Goal: Task Accomplishment & Management: Manage account settings

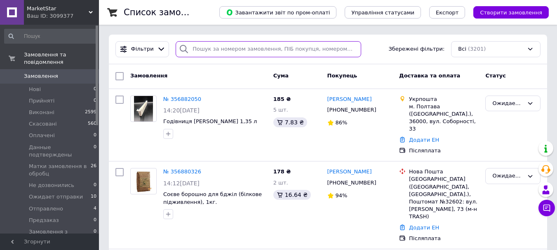
click at [263, 52] on input "search" at bounding box center [268, 49] width 185 height 16
paste input "356783706"
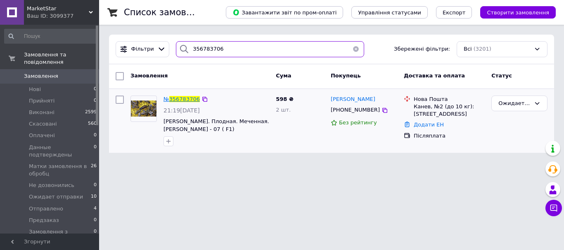
type input "356783706"
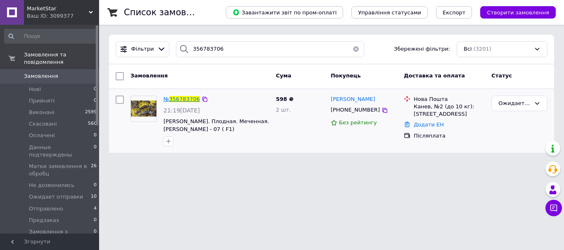
click at [184, 102] on span "356783706" at bounding box center [184, 99] width 31 height 6
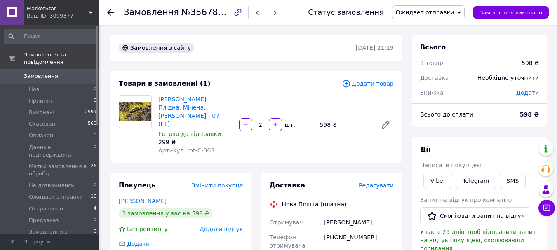
scroll to position [41, 0]
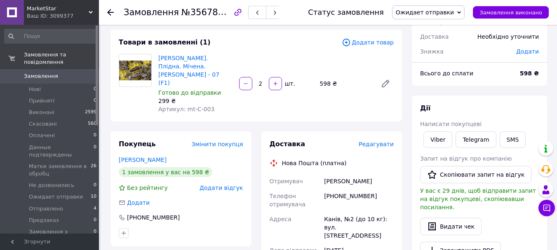
drag, startPoint x: 384, startPoint y: 172, endPoint x: 322, endPoint y: 170, distance: 62.7
copy div "Отримувач [PERSON_NAME]"
drag, startPoint x: 379, startPoint y: 193, endPoint x: 342, endPoint y: 189, distance: 37.5
click at [342, 189] on div "[PHONE_NUMBER]" at bounding box center [359, 200] width 73 height 23
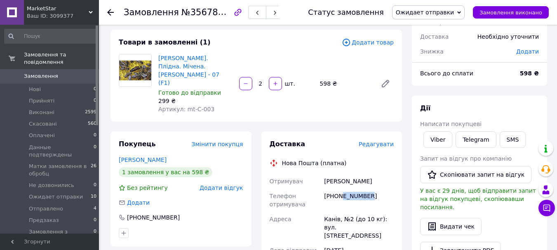
click at [362, 189] on div "[PHONE_NUMBER]" at bounding box center [359, 200] width 73 height 23
drag, startPoint x: 368, startPoint y: 187, endPoint x: 335, endPoint y: 190, distance: 32.7
click at [335, 190] on div "[PHONE_NUMBER]" at bounding box center [359, 200] width 73 height 23
copy div "0638189302"
drag, startPoint x: 325, startPoint y: 212, endPoint x: 377, endPoint y: 211, distance: 52.4
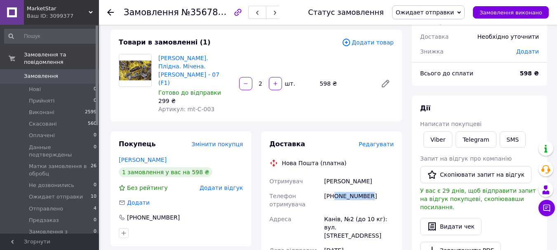
click at [376, 223] on div "Канів, №2 (до 10 кг): вул. [STREET_ADDRESS]" at bounding box center [359, 227] width 73 height 31
copy div "Канів, №2 (до 10 кг): вул. [STREET_ADDRESS]"
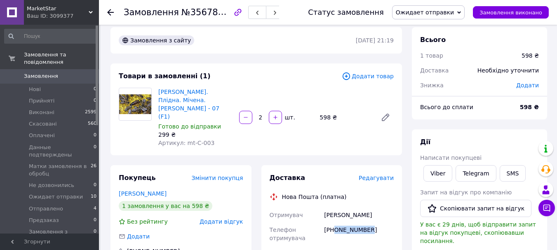
scroll to position [0, 0]
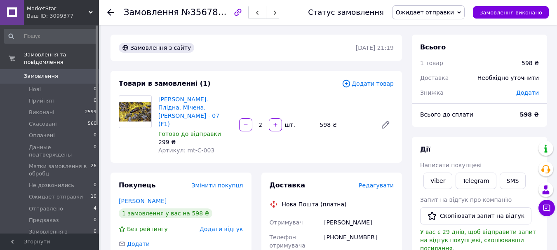
click at [109, 11] on use at bounding box center [110, 12] width 7 height 7
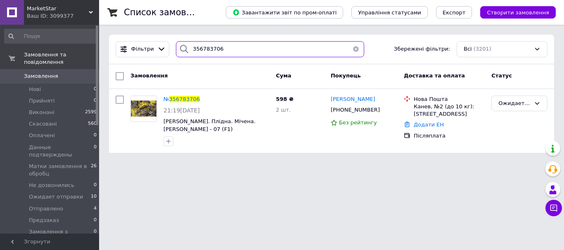
drag, startPoint x: 254, startPoint y: 47, endPoint x: 111, endPoint y: 24, distance: 144.1
click at [111, 24] on div "Список замовлень Завантажити звіт по пром-оплаті Управління статусами Експорт С…" at bounding box center [331, 81] width 465 height 163
paste input "36930"
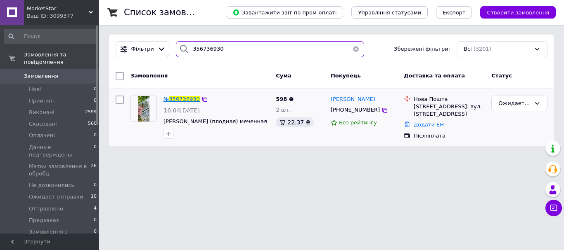
type input "356736930"
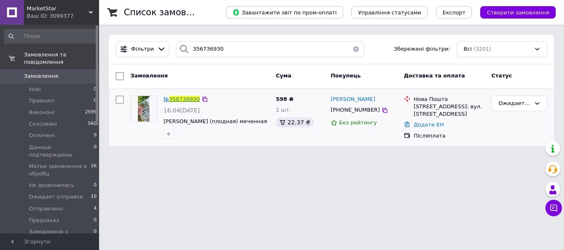
click at [186, 100] on span "356736930" at bounding box center [184, 99] width 31 height 6
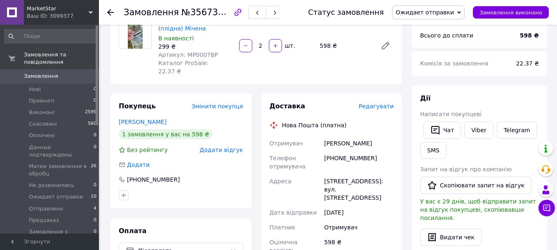
scroll to position [83, 0]
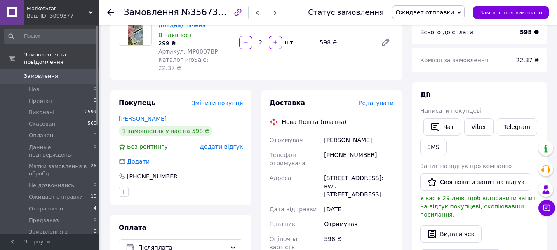
drag, startPoint x: 382, startPoint y: 133, endPoint x: 325, endPoint y: 129, distance: 57.1
click at [325, 133] on div "[PERSON_NAME]" at bounding box center [359, 140] width 73 height 15
copy div "[PERSON_NAME]"
drag, startPoint x: 377, startPoint y: 146, endPoint x: 332, endPoint y: 148, distance: 44.6
click at [332, 151] on div "[PHONE_NUMBER]" at bounding box center [359, 159] width 73 height 23
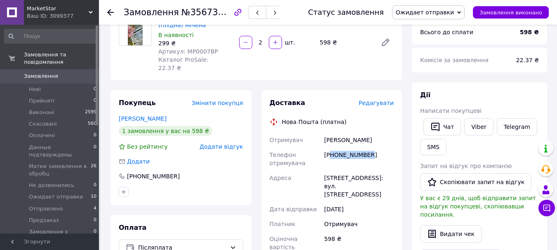
drag, startPoint x: 375, startPoint y: 151, endPoint x: 370, endPoint y: 150, distance: 5.0
click at [374, 151] on div "[PHONE_NUMBER]" at bounding box center [359, 159] width 73 height 23
click at [370, 149] on div "[PHONE_NUMBER]" at bounding box center [359, 159] width 73 height 23
drag, startPoint x: 370, startPoint y: 149, endPoint x: 341, endPoint y: 147, distance: 29.3
click at [341, 148] on div "[PHONE_NUMBER]" at bounding box center [359, 159] width 73 height 23
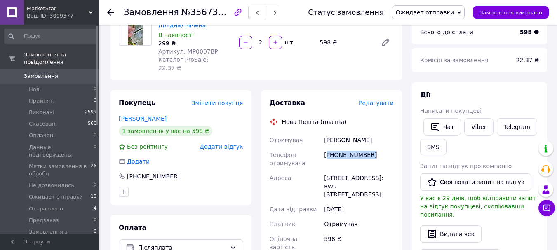
click at [347, 148] on div "[PHONE_NUMBER]" at bounding box center [359, 159] width 73 height 23
drag, startPoint x: 369, startPoint y: 147, endPoint x: 303, endPoint y: 147, distance: 66.0
click at [333, 148] on div "[PHONE_NUMBER]" at bounding box center [359, 159] width 73 height 23
copy div "80971726090"
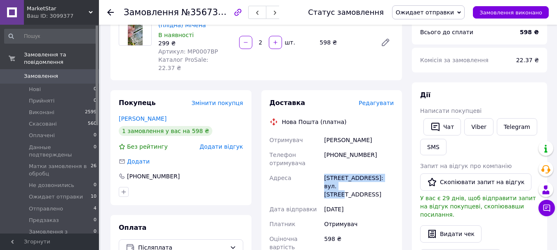
drag, startPoint x: 324, startPoint y: 168, endPoint x: 378, endPoint y: 177, distance: 54.9
click at [378, 177] on div "[STREET_ADDRESS]: вул. [STREET_ADDRESS]" at bounding box center [359, 186] width 73 height 31
copy div "[STREET_ADDRESS]: вул. [STREET_ADDRESS]"
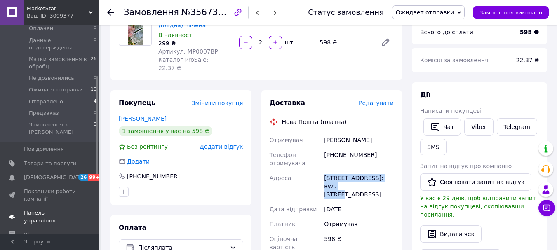
scroll to position [124, 0]
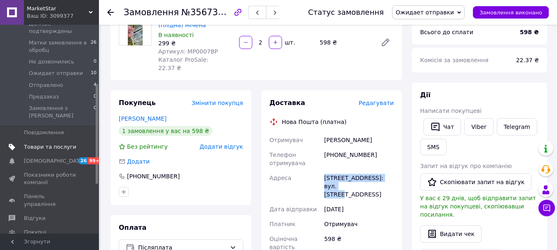
click at [48, 144] on span "Товари та послуги" at bounding box center [50, 147] width 52 height 7
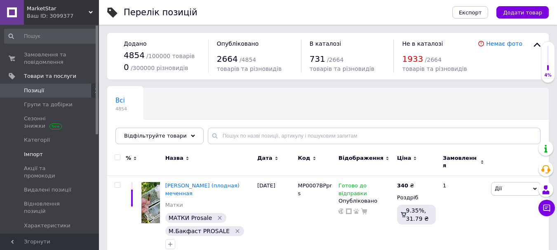
click at [47, 150] on link "Імпорт" at bounding box center [50, 155] width 101 height 14
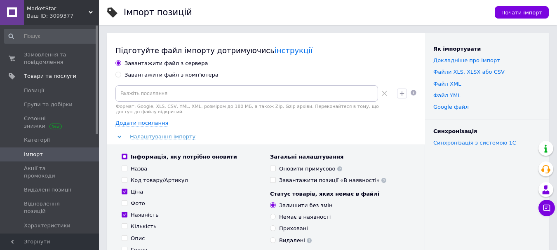
click at [119, 75] on input "Завантажити файл з комп'ютера" at bounding box center [118, 74] width 5 height 5
radio input "true"
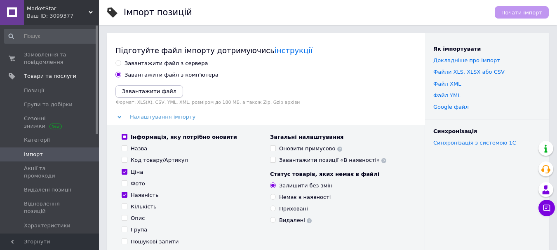
click at [151, 90] on icon "Завантажити файл" at bounding box center [149, 91] width 54 height 6
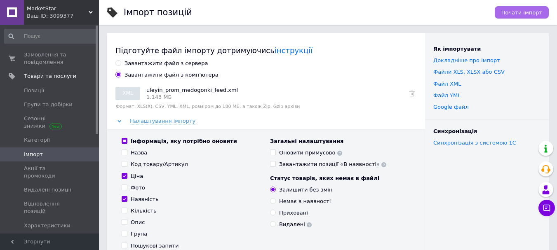
click at [531, 14] on span "Почати імпорт" at bounding box center [522, 12] width 41 height 6
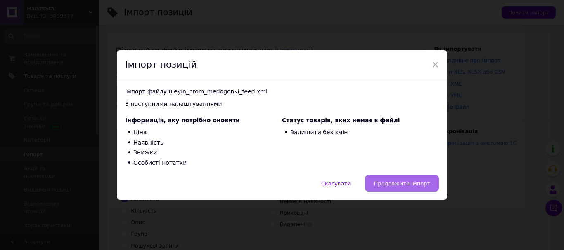
click at [403, 184] on span "Продовжити імпорт" at bounding box center [401, 184] width 57 height 6
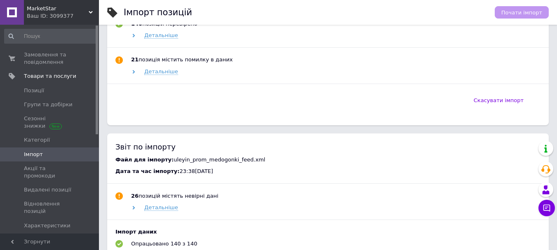
scroll to position [371, 0]
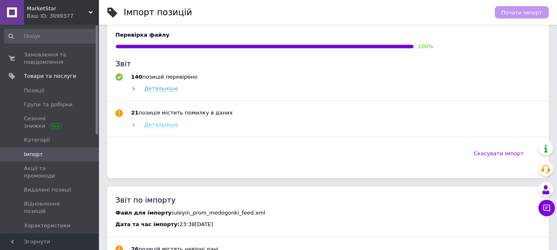
click at [164, 125] on span "Детальніше" at bounding box center [161, 125] width 34 height 7
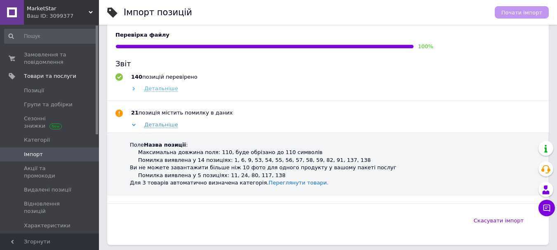
click at [165, 87] on span "Детальніше" at bounding box center [161, 88] width 34 height 7
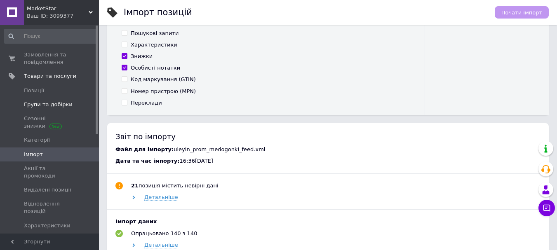
scroll to position [206, 0]
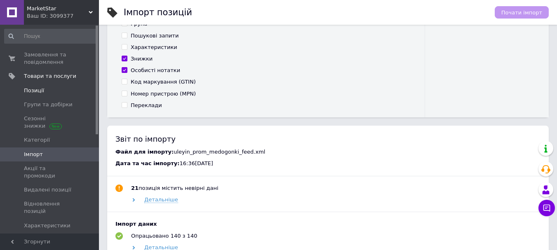
click at [27, 93] on span "Позиції" at bounding box center [34, 90] width 20 height 7
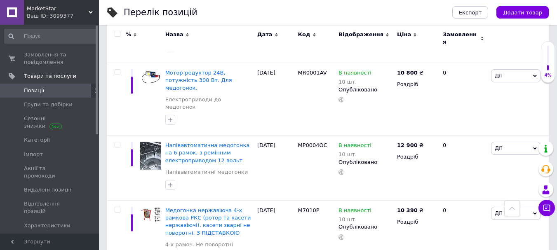
scroll to position [982, 0]
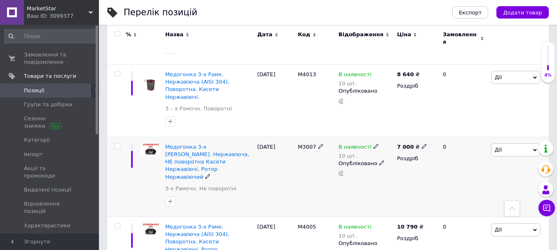
scroll to position [1354, 0]
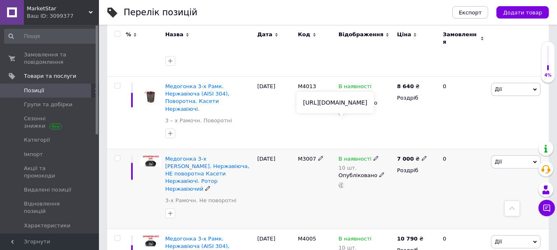
click at [340, 183] on use at bounding box center [342, 186] width 6 height 6
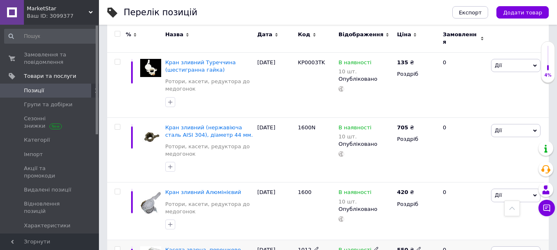
scroll to position [1972, 0]
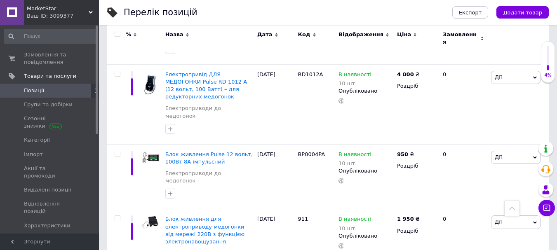
scroll to position [3224, 0]
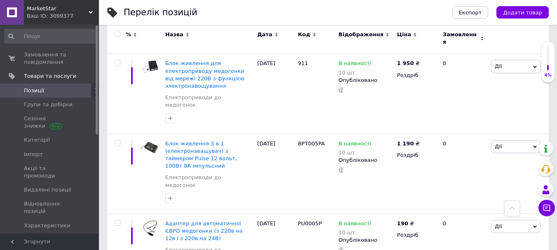
click at [116, 33] on input "checkbox" at bounding box center [117, 33] width 5 height 5
checkbox input "true"
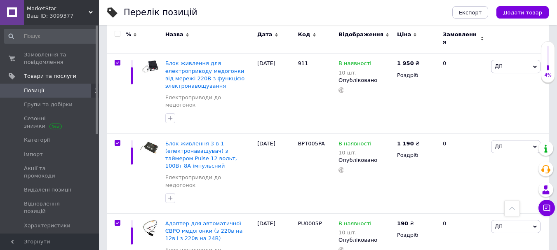
checkbox input "true"
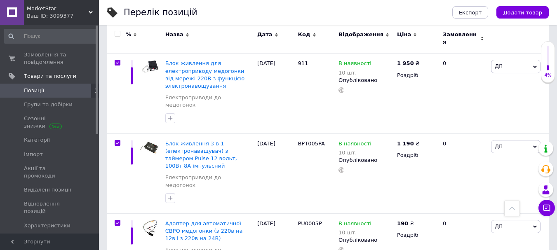
checkbox input "true"
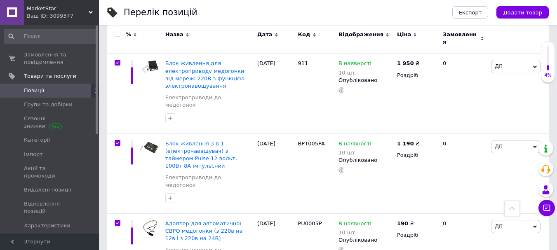
checkbox input "true"
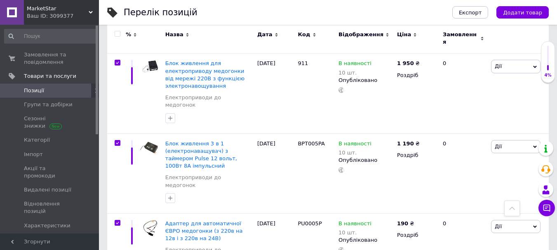
checkbox input "true"
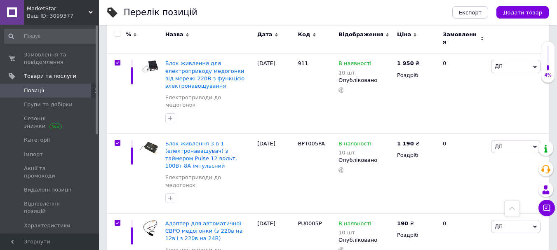
checkbox input "true"
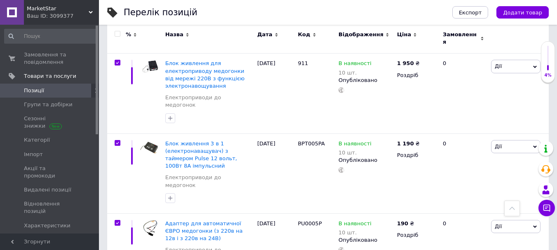
checkbox input "true"
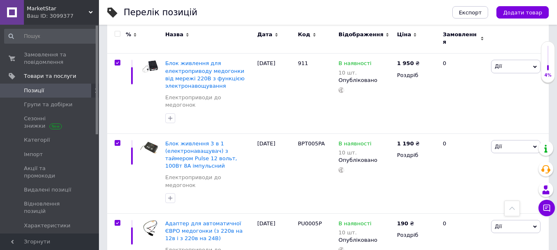
checkbox input "true"
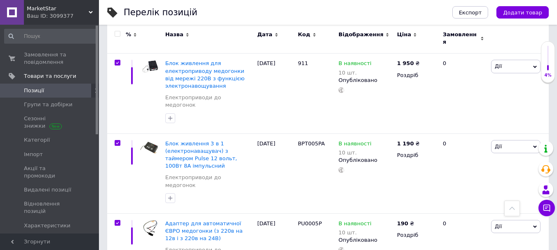
checkbox input "true"
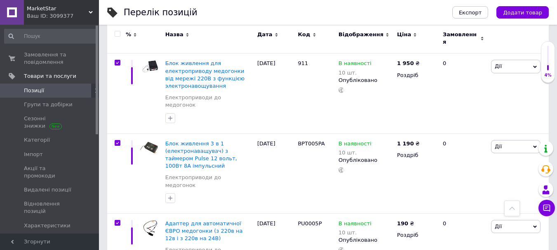
checkbox input "true"
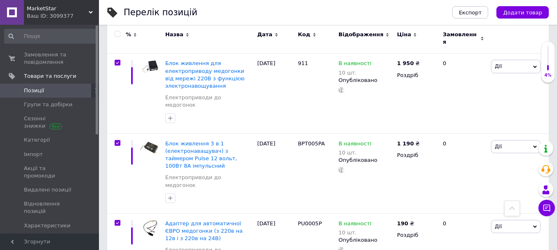
checkbox input "true"
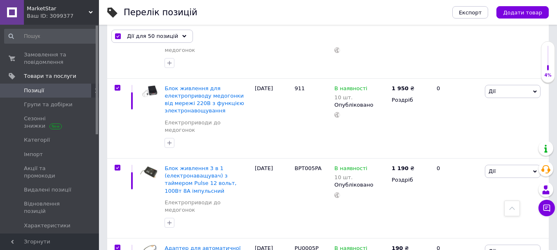
scroll to position [3246, 0]
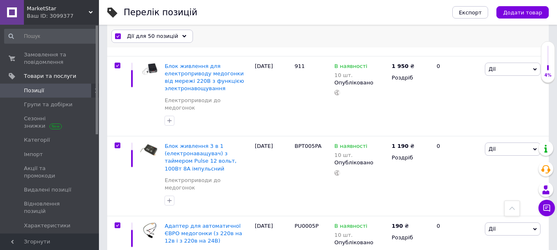
click at [146, 38] on span "Дії для 50 позицій" at bounding box center [152, 36] width 51 height 7
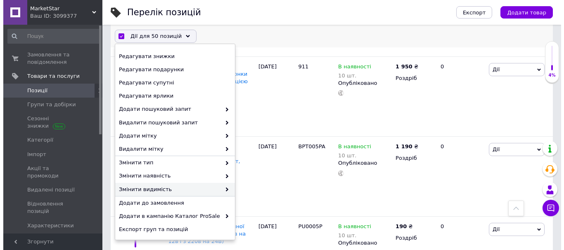
scroll to position [92, 0]
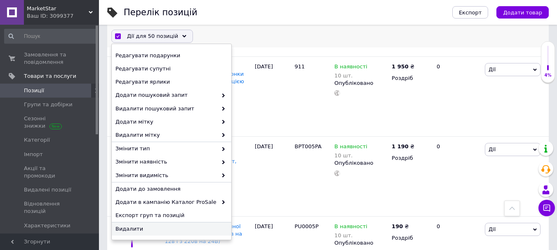
click at [151, 228] on span "Видалити" at bounding box center [171, 229] width 110 height 7
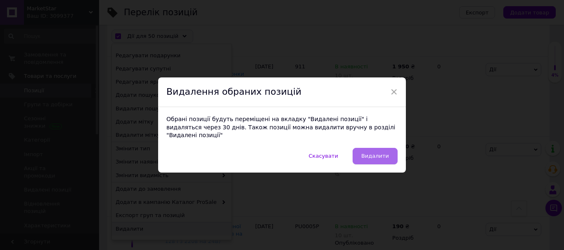
click at [370, 153] on span "Видалити" at bounding box center [375, 156] width 28 height 6
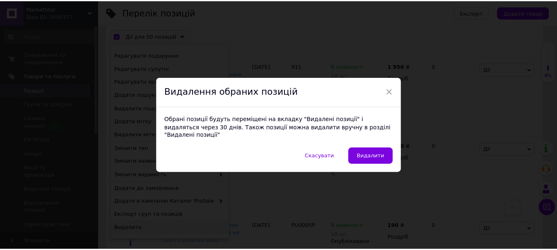
scroll to position [3224, 0]
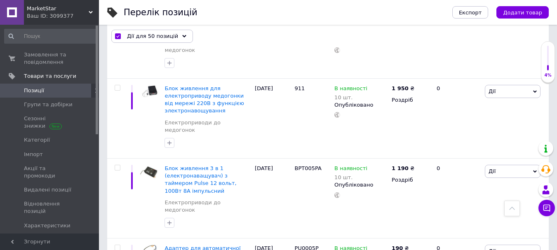
checkbox input "false"
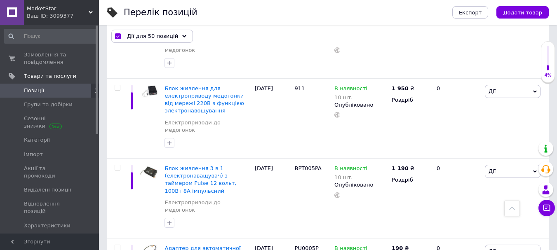
checkbox input "false"
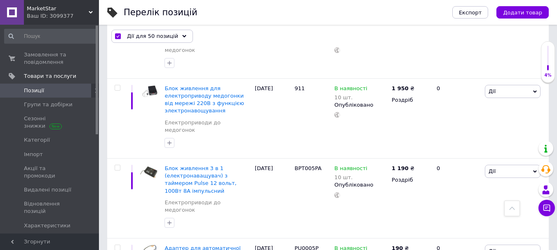
checkbox input "false"
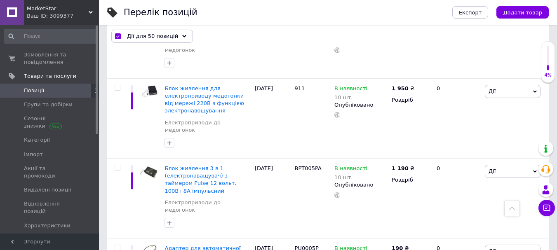
checkbox input "false"
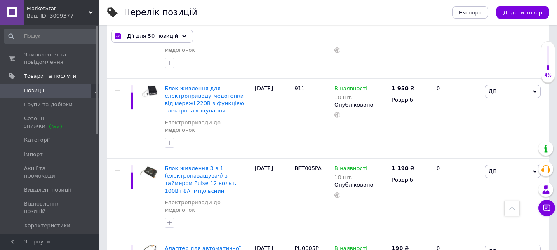
checkbox input "false"
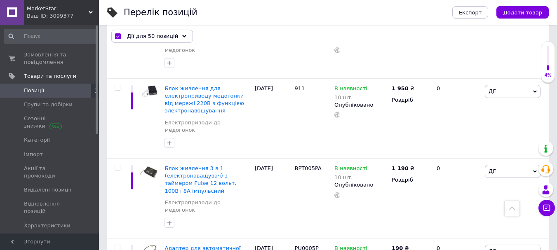
checkbox input "false"
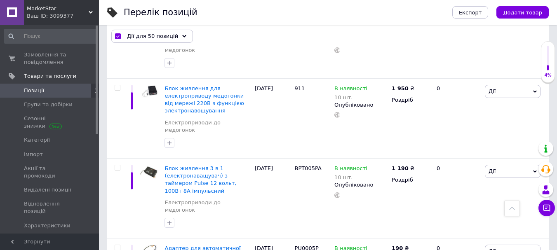
checkbox input "false"
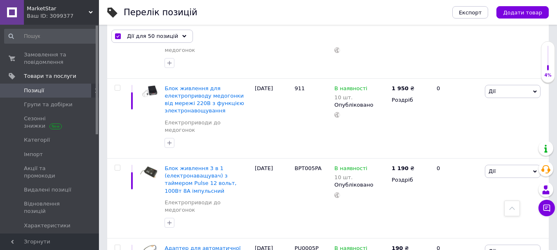
checkbox input "false"
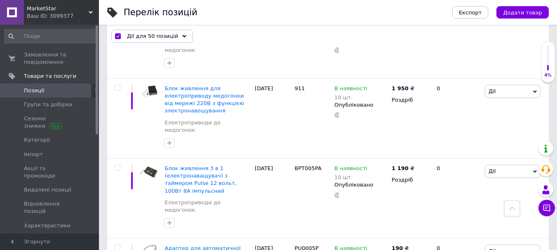
checkbox input "false"
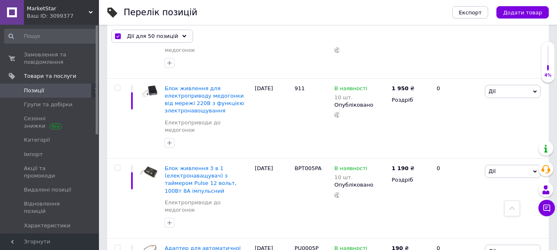
checkbox input "false"
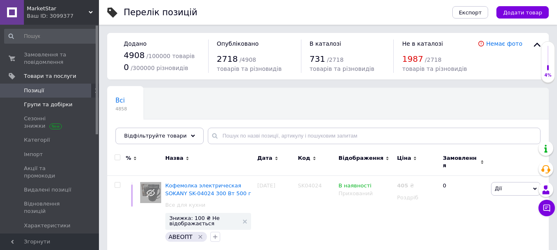
click at [41, 106] on span "Групи та добірки" at bounding box center [48, 104] width 49 height 7
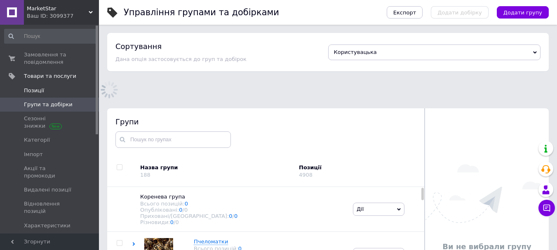
click at [44, 94] on span "Позиції" at bounding box center [50, 90] width 52 height 7
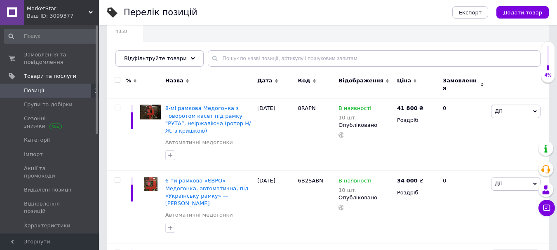
scroll to position [83, 0]
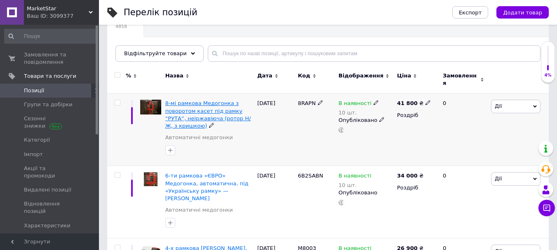
click at [199, 108] on span "8-мі рамкова Медогонка з поворотом касет під рамку “РУТА”, неіржавіюча (ротор Н…" at bounding box center [208, 114] width 86 height 29
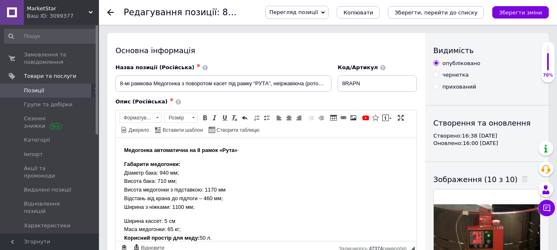
click at [49, 90] on span "Позиції" at bounding box center [50, 90] width 52 height 7
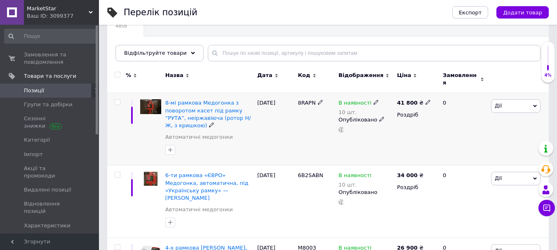
scroll to position [83, 0]
click at [117, 100] on input "checkbox" at bounding box center [117, 102] width 5 height 5
checkbox input "true"
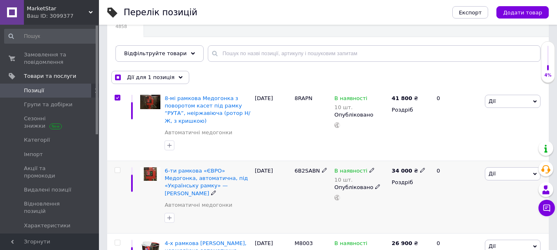
click at [117, 170] on input "checkbox" at bounding box center [117, 170] width 5 height 5
checkbox input "true"
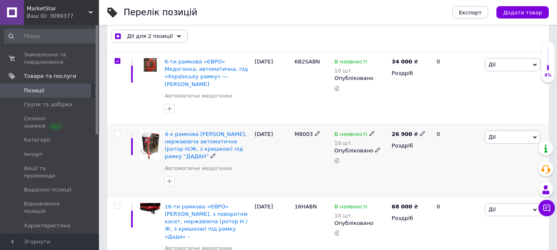
scroll to position [206, 0]
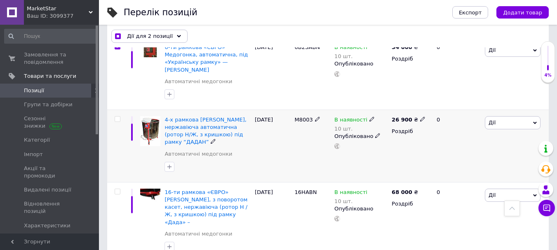
click at [116, 117] on input "checkbox" at bounding box center [117, 119] width 5 height 5
checkbox input "true"
click at [118, 189] on input "checkbox" at bounding box center [117, 191] width 5 height 5
checkbox input "true"
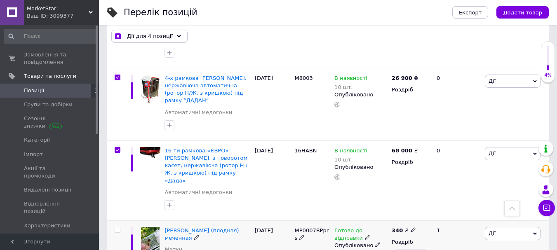
scroll to position [248, 0]
click at [140, 33] on span "Дії для 4 позиції" at bounding box center [150, 36] width 46 height 7
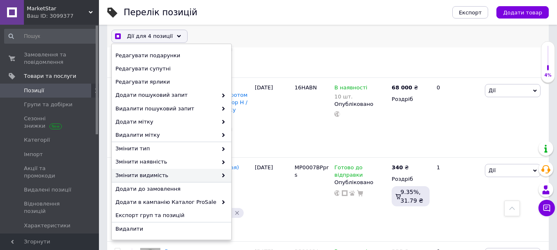
scroll to position [371, 0]
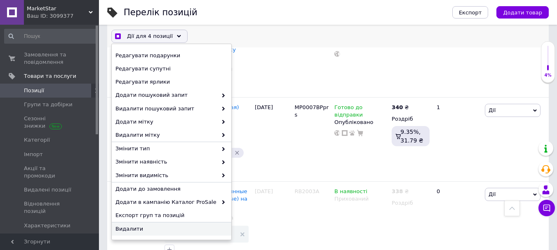
click at [149, 234] on div "Видалити" at bounding box center [172, 229] width 120 height 13
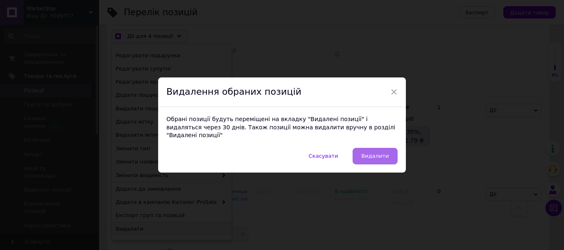
click at [381, 153] on span "Видалити" at bounding box center [375, 156] width 28 height 6
checkbox input "true"
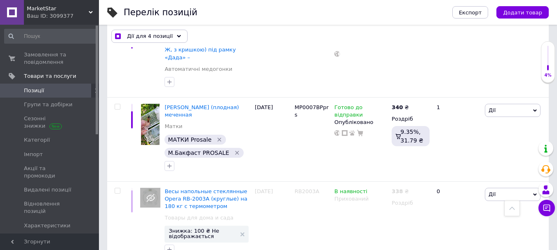
checkbox input "false"
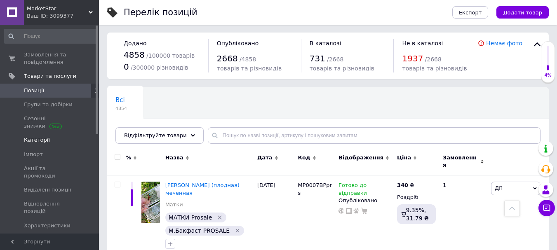
scroll to position [0, 0]
click at [47, 57] on span "Замовлення та повідомлення" at bounding box center [50, 58] width 52 height 15
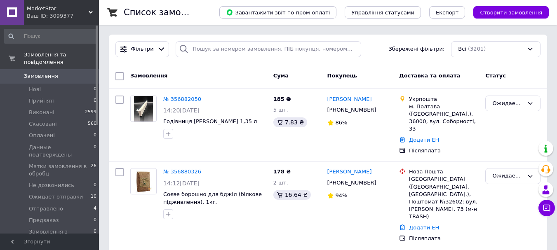
click at [45, 73] on span "Замовлення" at bounding box center [41, 76] width 34 height 7
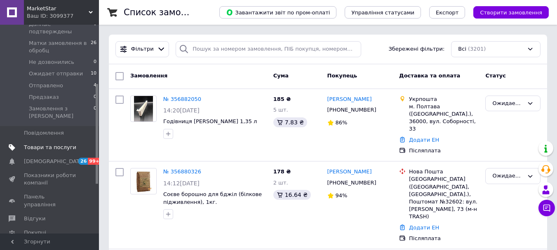
scroll to position [124, 0]
click at [53, 144] on span "Товари та послуги" at bounding box center [50, 147] width 52 height 7
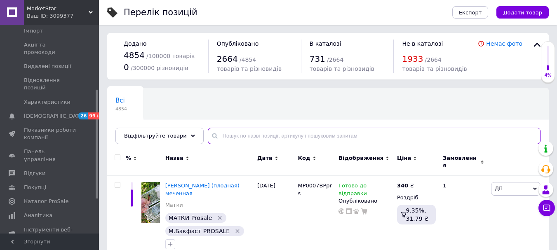
click at [231, 133] on input "text" at bounding box center [374, 136] width 333 height 17
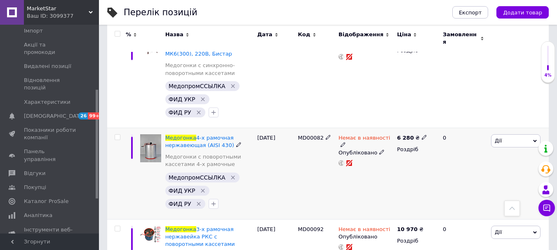
scroll to position [619, 0]
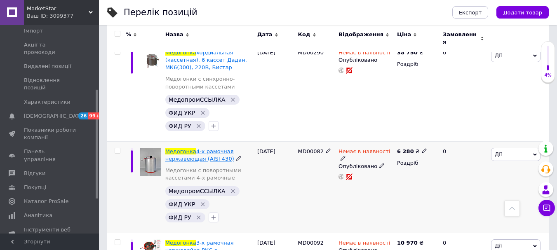
type input "медогонка"
click at [208, 149] on span "4-х рамочная нержавеющая (AISI 430)" at bounding box center [199, 156] width 69 height 14
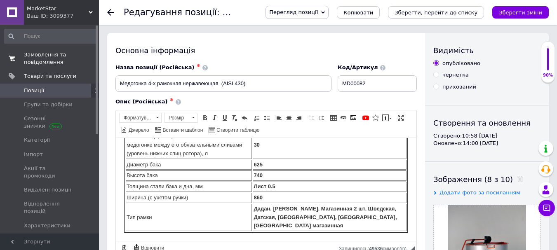
click at [44, 60] on span "Замовлення та повідомлення" at bounding box center [50, 58] width 52 height 15
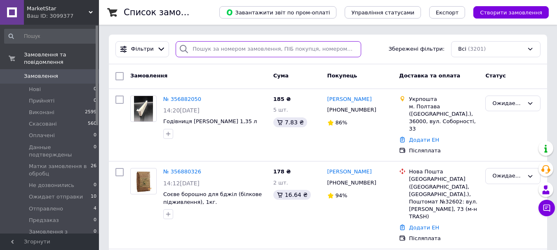
click at [212, 54] on input "search" at bounding box center [268, 49] width 185 height 16
paste input "356882050"
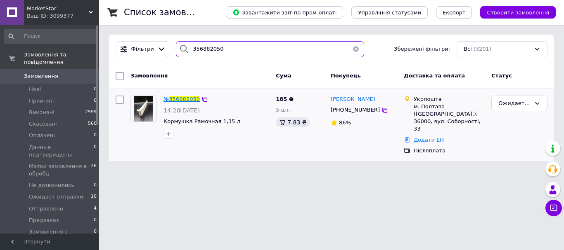
type input "356882050"
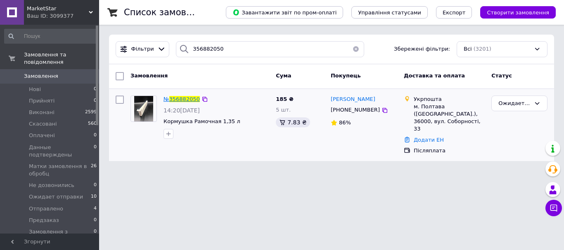
click at [192, 101] on span "356882050" at bounding box center [184, 99] width 31 height 6
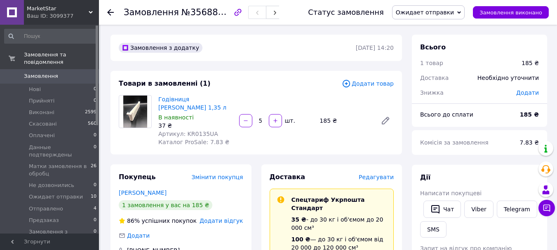
click at [53, 73] on span "Замовлення" at bounding box center [41, 76] width 34 height 7
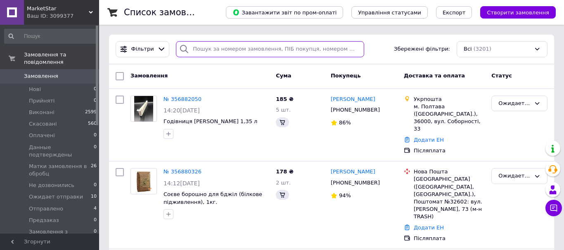
click at [254, 50] on input "search" at bounding box center [270, 49] width 188 height 16
paste input "356880326"
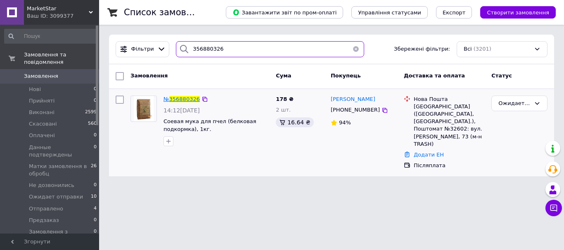
type input "356880326"
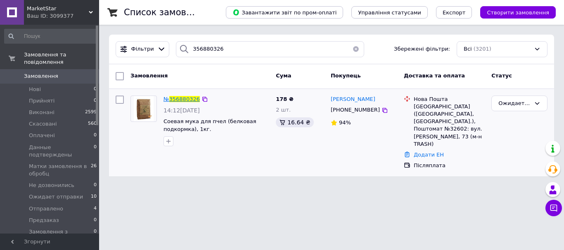
click at [182, 98] on span "356880326" at bounding box center [184, 99] width 31 height 6
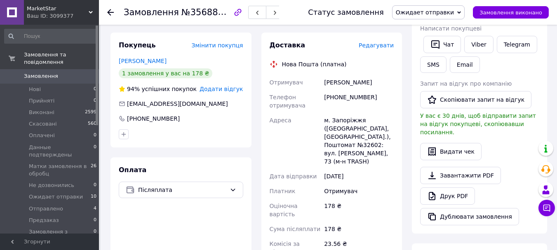
scroll to position [124, 0]
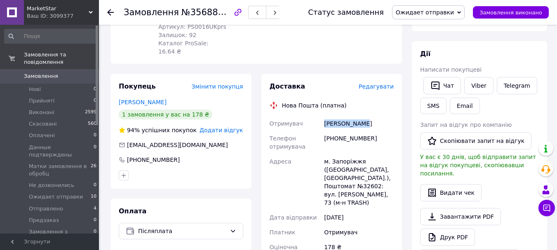
drag, startPoint x: 367, startPoint y: 107, endPoint x: 322, endPoint y: 113, distance: 44.9
click at [322, 116] on div "Отримувач [PERSON_NAME] Телефон отримувача [PHONE_NUMBER] [GEOGRAPHIC_DATA] м. …" at bounding box center [332, 220] width 128 height 208
copy div "Отримувач [PERSON_NAME]"
drag, startPoint x: 373, startPoint y: 126, endPoint x: 335, endPoint y: 125, distance: 38.4
click at [335, 131] on div "[PHONE_NUMBER]" at bounding box center [359, 142] width 73 height 23
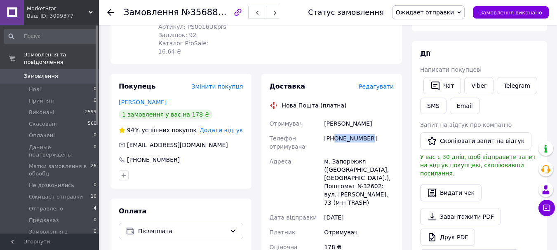
copy div "0990832995"
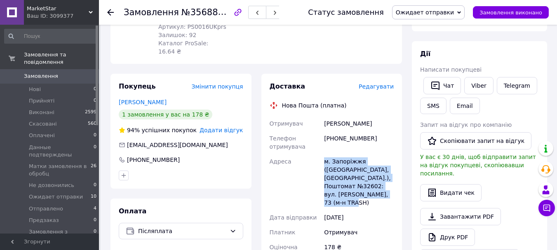
drag, startPoint x: 324, startPoint y: 147, endPoint x: 384, endPoint y: 176, distance: 66.8
click at [384, 176] on div "м. Запоріжжя ([GEOGRAPHIC_DATA], [GEOGRAPHIC_DATA].), Поштомат №32602: вул. [PE…" at bounding box center [359, 182] width 73 height 56
copy div "м. Запоріжжя ([GEOGRAPHIC_DATA], [GEOGRAPHIC_DATA].), Поштомат №32602: вул. [PE…"
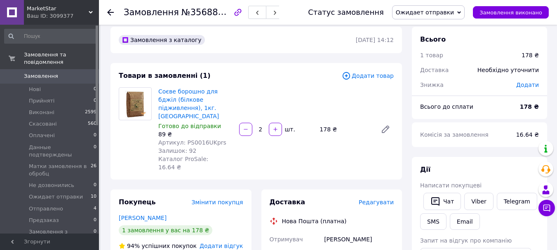
scroll to position [0, 0]
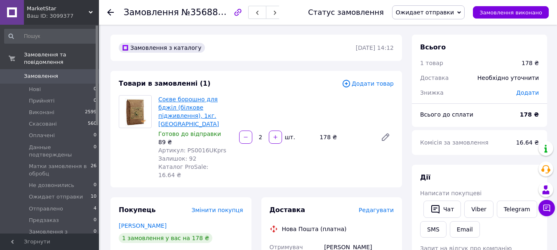
click at [207, 105] on link "Соєве борошно для бджіл (білкове підживлення), 1кг. [GEOGRAPHIC_DATA]" at bounding box center [188, 111] width 61 height 31
